Goal: Information Seeking & Learning: Learn about a topic

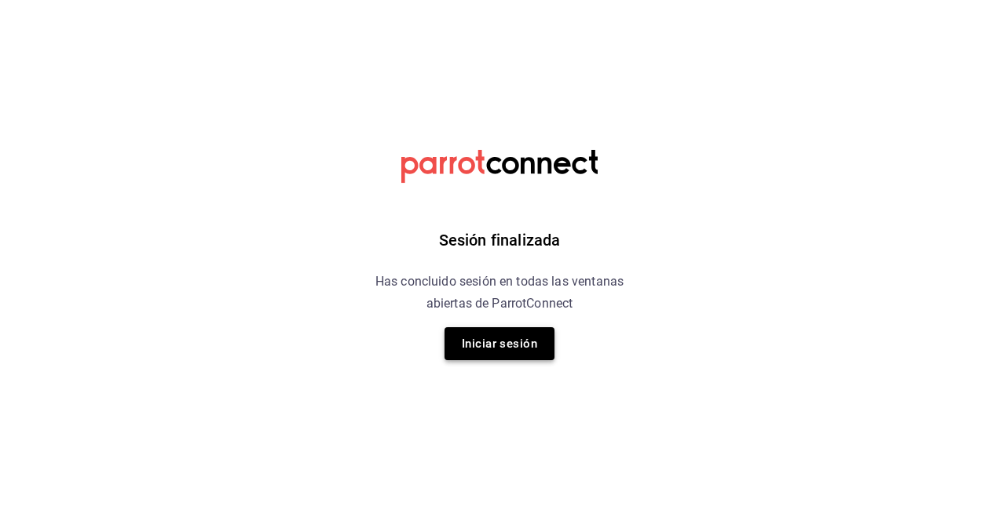
click at [533, 352] on button "Iniciar sesión" at bounding box center [499, 343] width 110 height 33
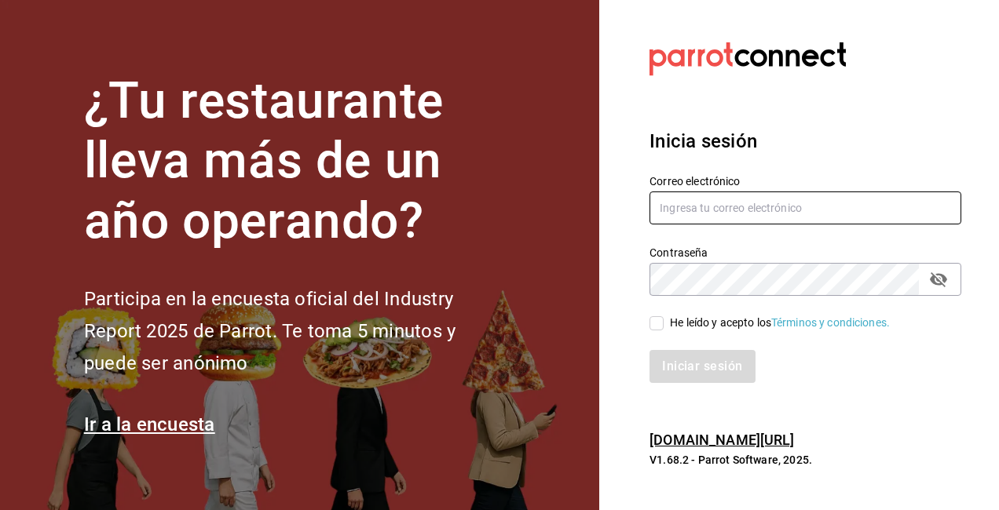
type input "[EMAIL_ADDRESS][DOMAIN_NAME]"
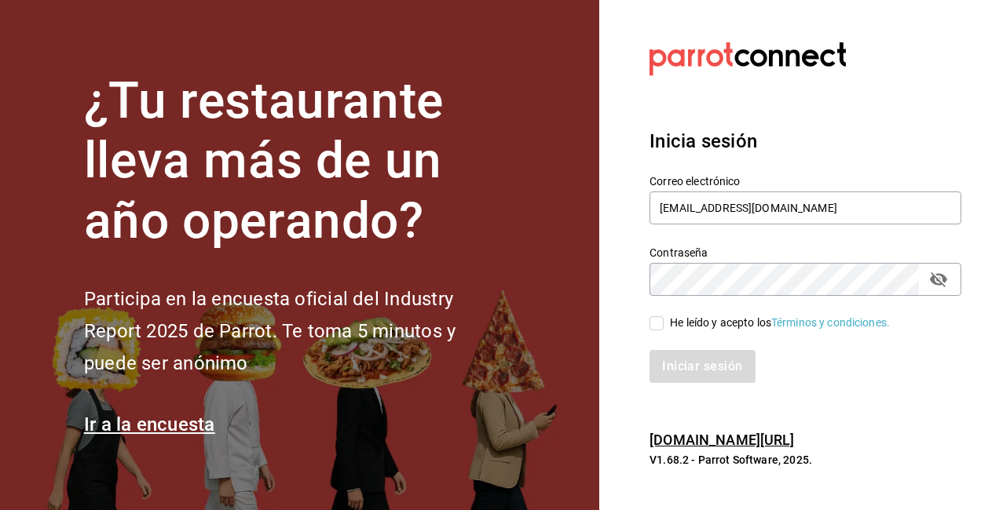
click at [653, 322] on input "He leído y acepto los Términos y condiciones." at bounding box center [656, 323] width 14 height 14
checkbox input "true"
drag, startPoint x: 690, startPoint y: 360, endPoint x: 690, endPoint y: 348, distance: 11.8
click at [690, 348] on div "Iniciar sesión" at bounding box center [795, 357] width 331 height 52
click at [695, 386] on div "Inicia sesión Correo electrónico dahyansolis18@hotmail.com Contraseña Contraseñ…" at bounding box center [805, 255] width 312 height 294
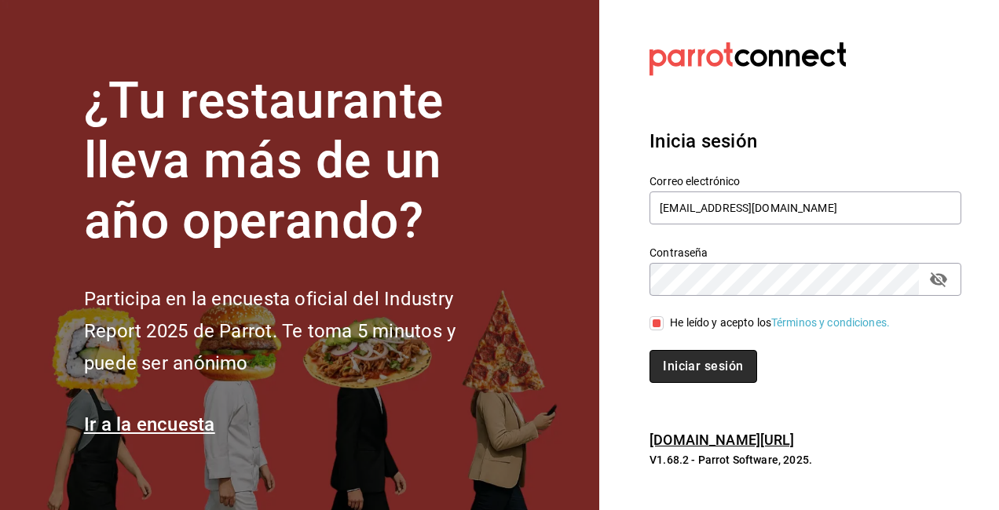
click at [712, 374] on button "Iniciar sesión" at bounding box center [702, 366] width 107 height 33
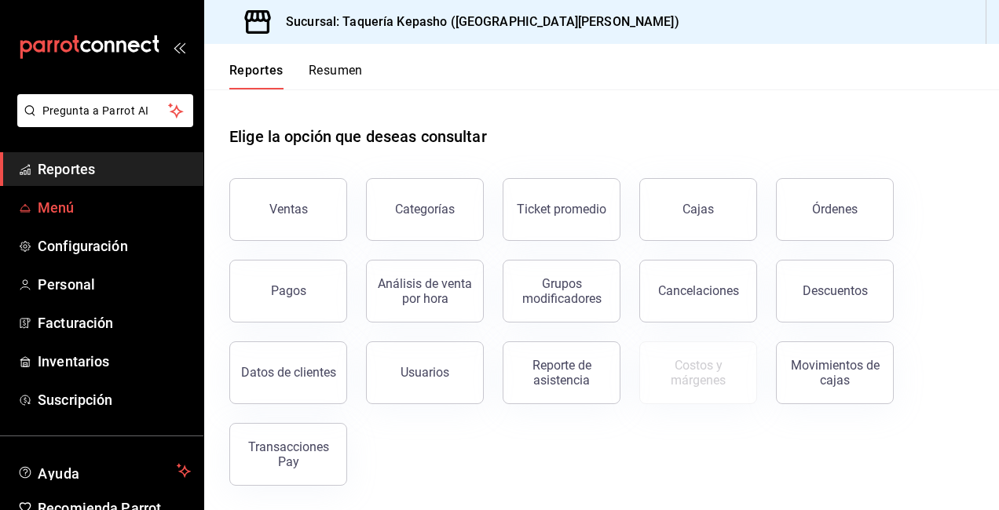
click at [107, 214] on span "Menú" at bounding box center [114, 207] width 153 height 21
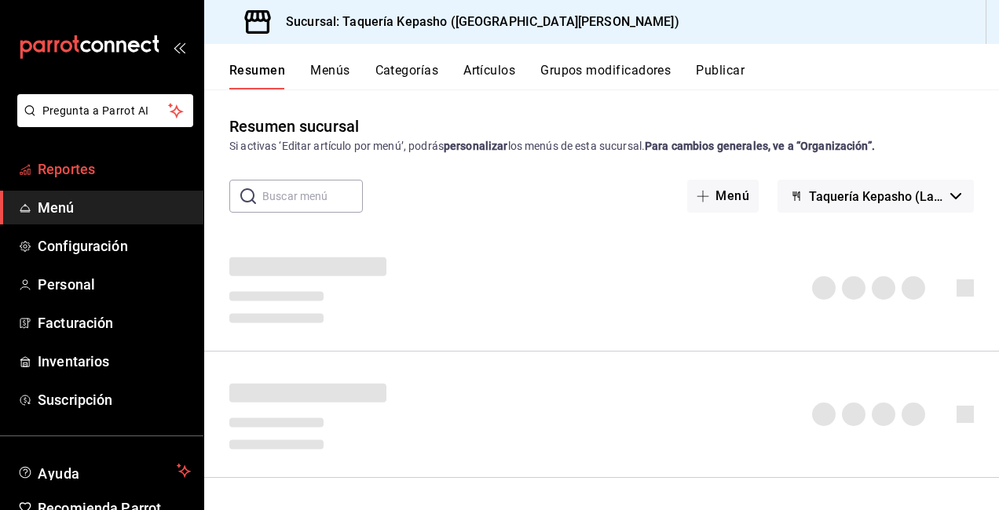
click at [122, 177] on span "Reportes" at bounding box center [114, 169] width 153 height 21
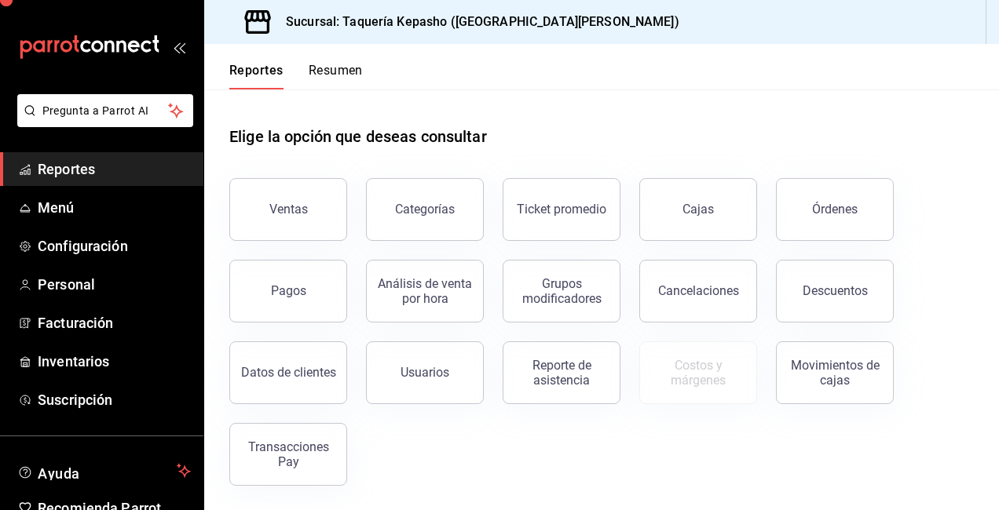
click at [126, 174] on span "Reportes" at bounding box center [114, 169] width 153 height 21
click at [296, 199] on button "Ventas" at bounding box center [288, 209] width 118 height 63
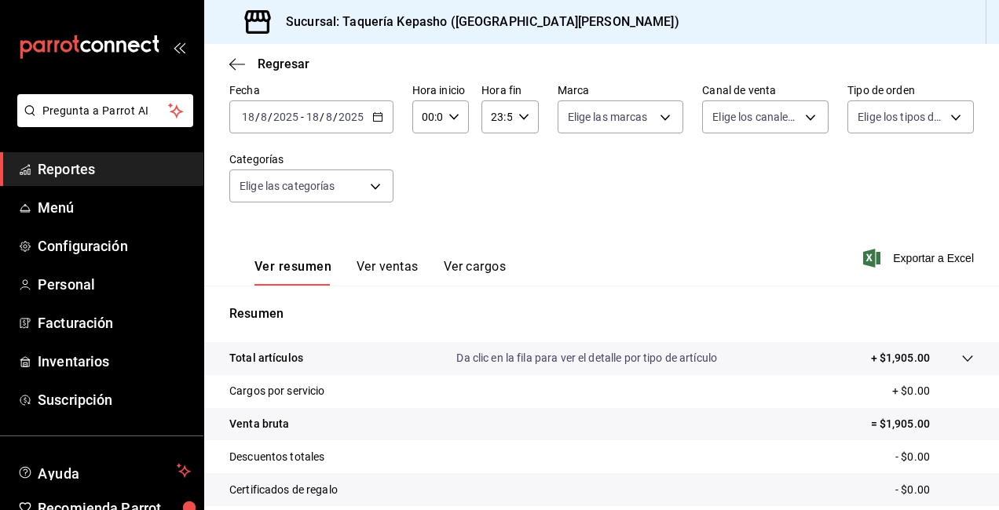
scroll to position [236, 0]
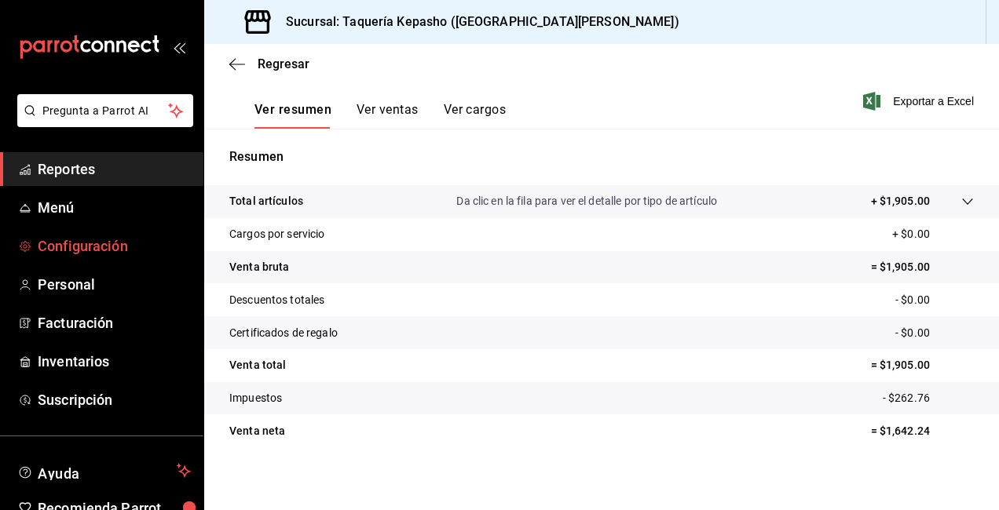
click at [106, 244] on span "Configuración" at bounding box center [114, 246] width 153 height 21
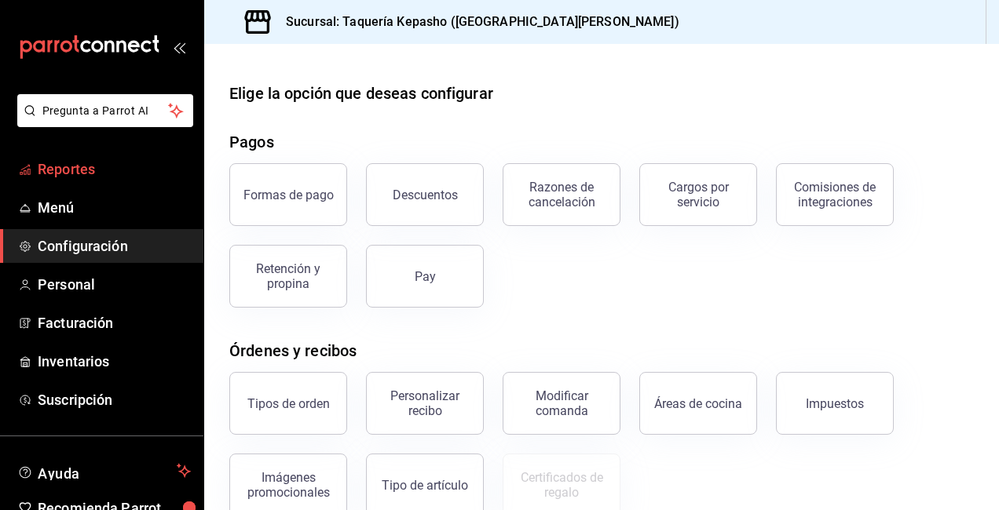
click at [99, 174] on span "Reportes" at bounding box center [114, 169] width 153 height 21
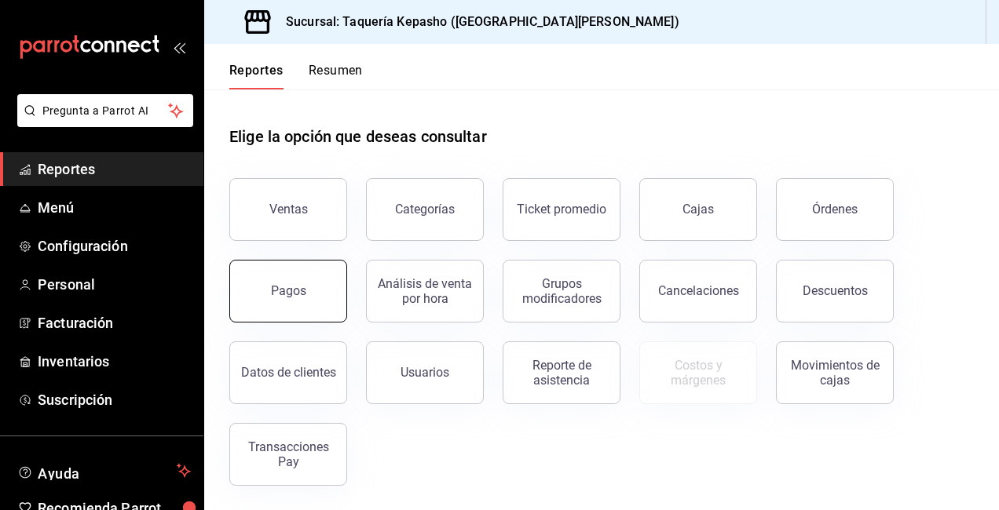
click at [320, 298] on button "Pagos" at bounding box center [288, 291] width 118 height 63
